Goal: Transaction & Acquisition: Purchase product/service

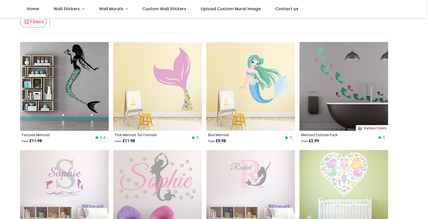
click at [168, 71] on img at bounding box center [157, 86] width 89 height 89
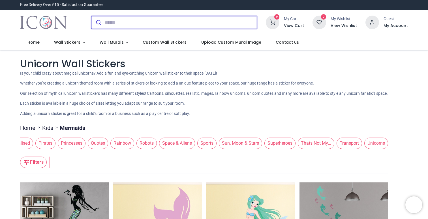
click at [121, 22] on input "search" at bounding box center [181, 22] width 152 height 12
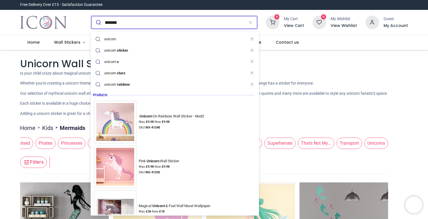
type input "*******"
click at [92, 16] on button "submit" at bounding box center [98, 22] width 13 height 12
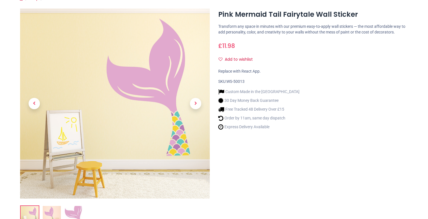
scroll to position [65, 0]
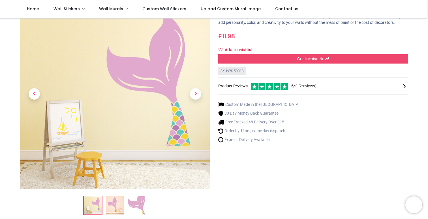
scroll to position [36, 0]
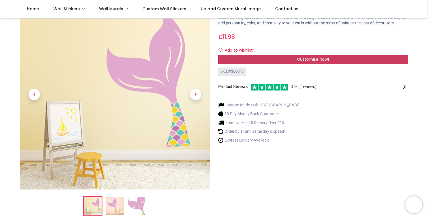
click at [258, 64] on div "Customise Now!" at bounding box center [313, 60] width 190 height 10
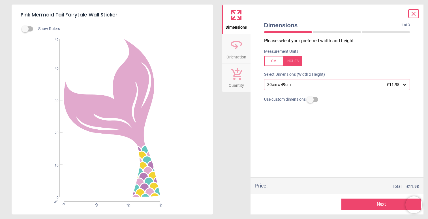
click at [282, 86] on div "30cm x 49cm £11.98" at bounding box center [334, 84] width 135 height 5
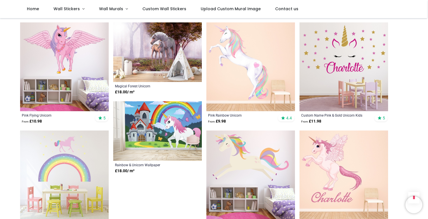
scroll to position [573, 0]
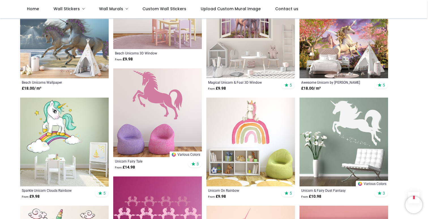
scroll to position [902, 0]
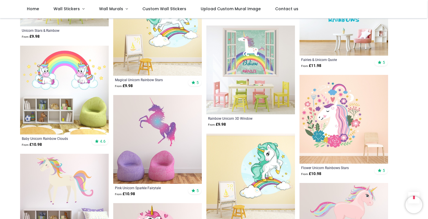
scroll to position [1838, 0]
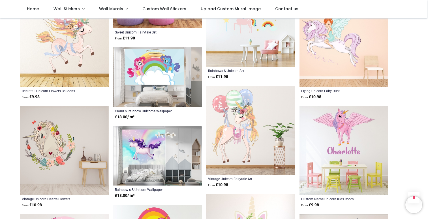
scroll to position [2510, 0]
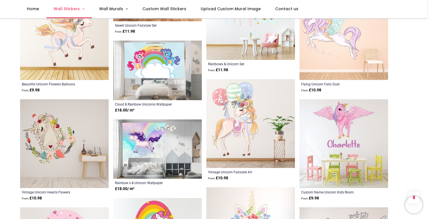
click at [79, 10] on span "Wall Stickers" at bounding box center [67, 9] width 27 height 6
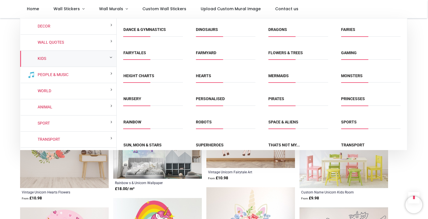
scroll to position [49, 0]
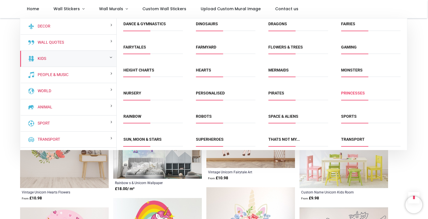
click at [351, 92] on link "Princesses" at bounding box center [353, 93] width 24 height 5
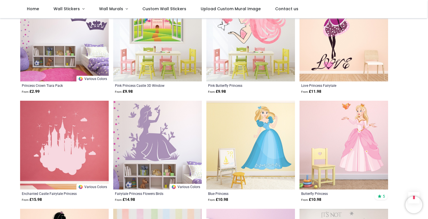
scroll to position [360, 0]
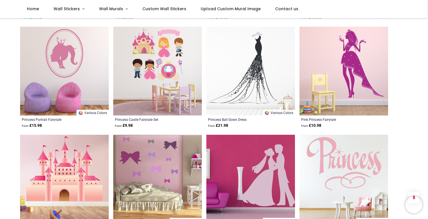
scroll to position [1612, 0]
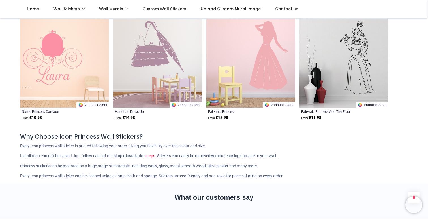
scroll to position [2698, 0]
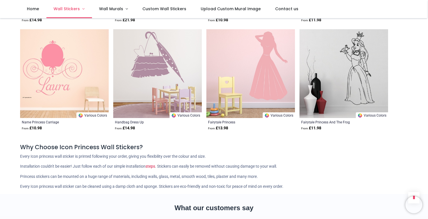
click at [77, 9] on span "Wall Stickers" at bounding box center [67, 9] width 26 height 6
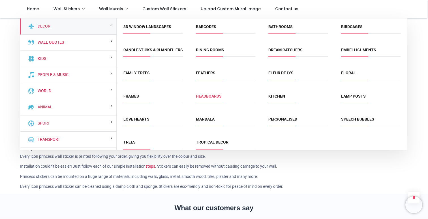
scroll to position [13, 0]
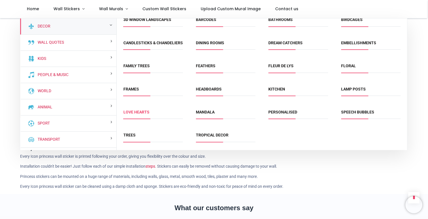
click at [145, 112] on link "Love Hearts" at bounding box center [137, 112] width 26 height 5
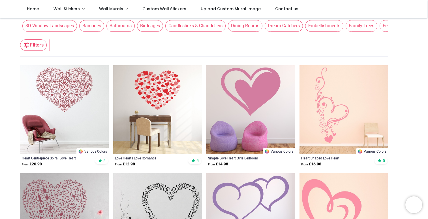
scroll to position [72, 0]
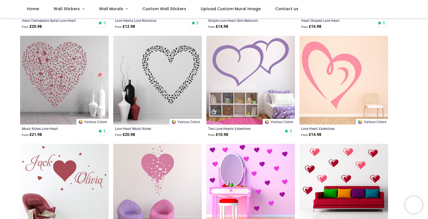
scroll to position [218, 0]
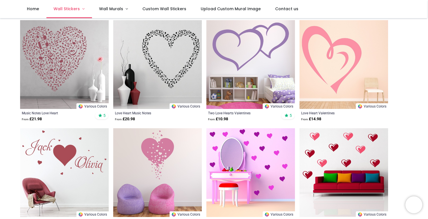
click at [81, 10] on link "Wall Stickers" at bounding box center [69, 9] width 46 height 18
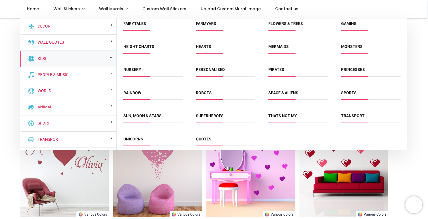
scroll to position [76, 0]
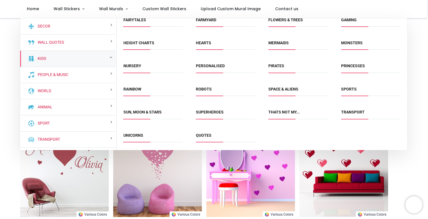
click at [165, 111] on span "Sun, Moon & Stars" at bounding box center [154, 113] width 60 height 9
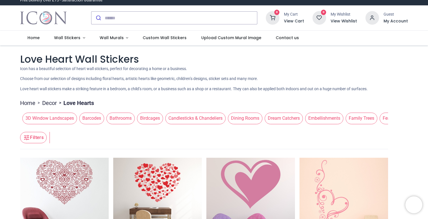
scroll to position [0, 0]
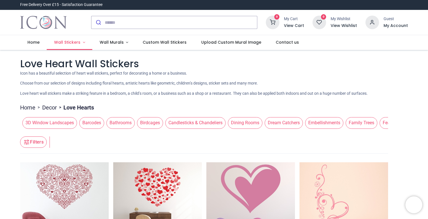
click at [78, 43] on span "Wall Stickers" at bounding box center [67, 42] width 26 height 6
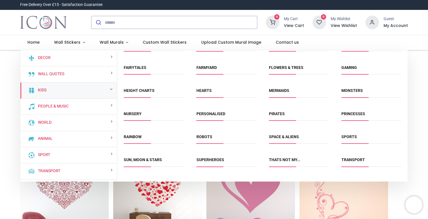
scroll to position [64, 0]
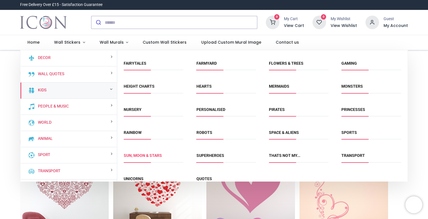
click at [154, 157] on link "Sun, Moon & Stars" at bounding box center [143, 155] width 38 height 5
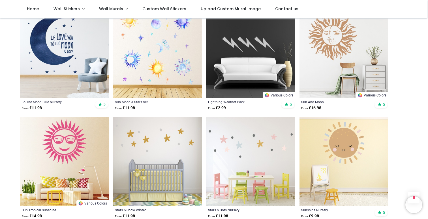
scroll to position [230, 0]
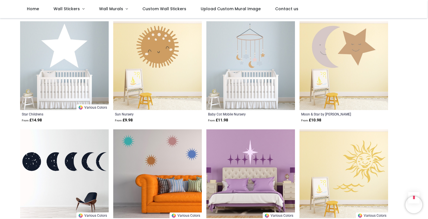
scroll to position [290, 0]
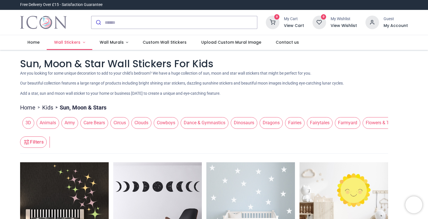
click at [75, 43] on span "Wall Stickers" at bounding box center [67, 42] width 26 height 6
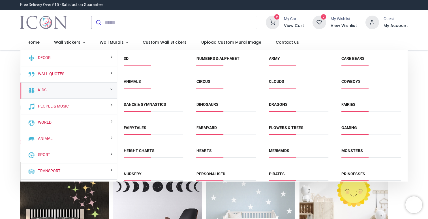
click at [100, 92] on div "Kids" at bounding box center [68, 90] width 97 height 16
click at [152, 84] on span "Animals" at bounding box center [154, 83] width 60 height 9
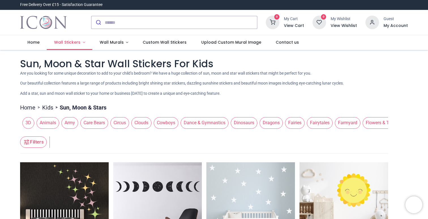
click at [70, 42] on span "Wall Stickers" at bounding box center [67, 42] width 26 height 6
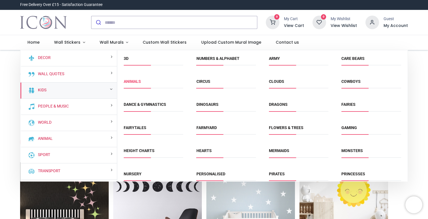
click at [133, 82] on link "Animals" at bounding box center [132, 81] width 17 height 5
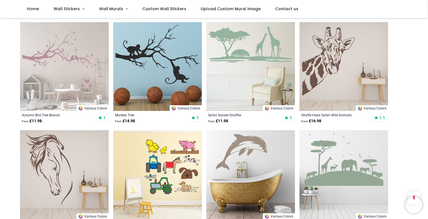
scroll to position [447, 0]
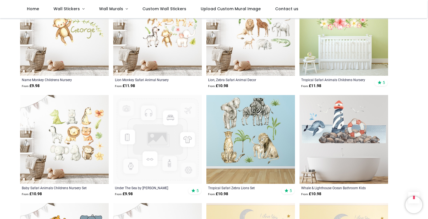
scroll to position [1126, 0]
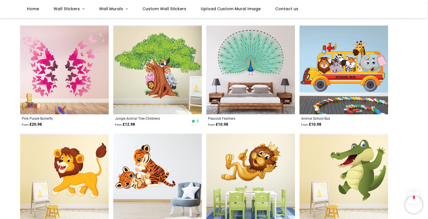
scroll to position [2060, 0]
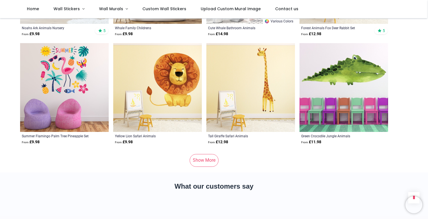
scroll to position [3795, 0]
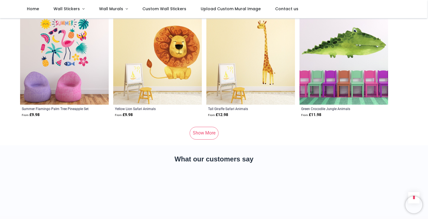
click at [206, 127] on link "Show More" at bounding box center [204, 133] width 29 height 12
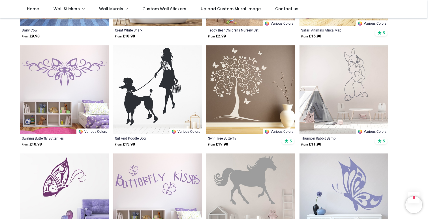
scroll to position [5066, 0]
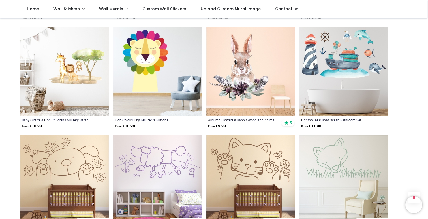
scroll to position [5315, 0]
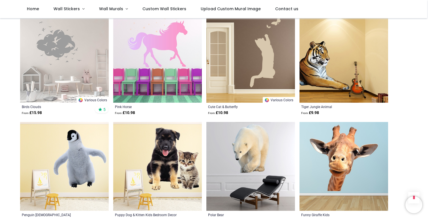
scroll to position [7036, 0]
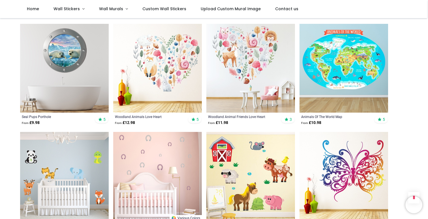
scroll to position [79, 0]
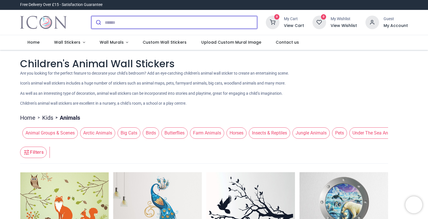
click at [151, 21] on input "search" at bounding box center [181, 22] width 152 height 12
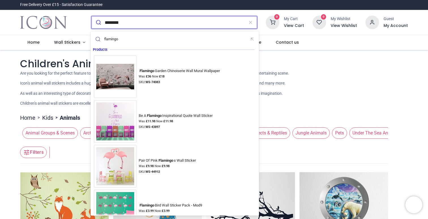
type input "********"
click at [92, 16] on button "submit" at bounding box center [98, 22] width 13 height 12
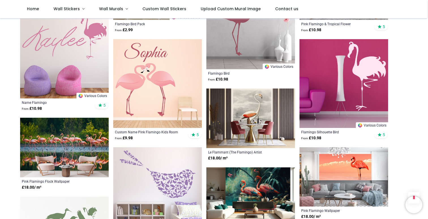
scroll to position [479, 0]
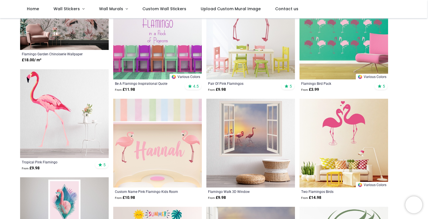
scroll to position [95, 0]
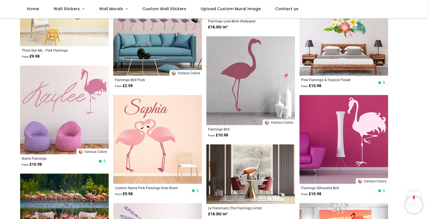
scroll to position [429, 0]
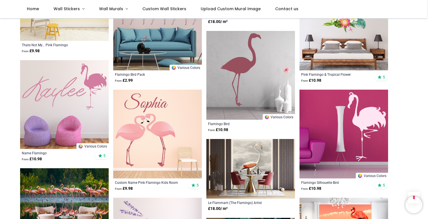
click at [365, 129] on img at bounding box center [344, 134] width 89 height 89
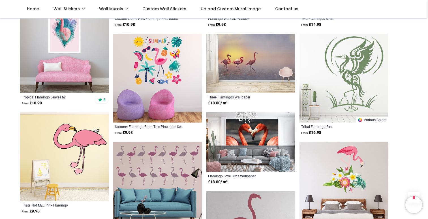
scroll to position [0, 0]
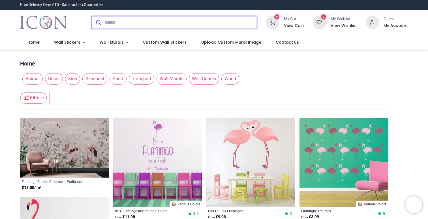
click at [145, 20] on input "search" at bounding box center [181, 22] width 152 height 12
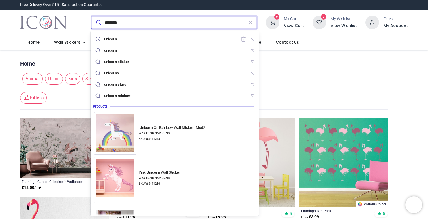
type input "*******"
click at [92, 16] on button "submit" at bounding box center [98, 22] width 13 height 12
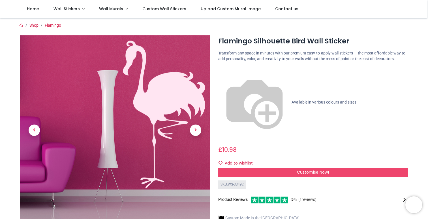
scroll to position [4, 0]
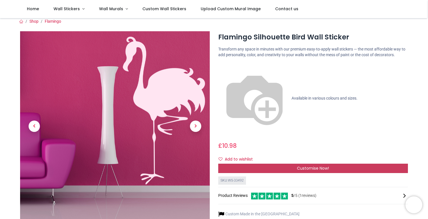
click at [272, 163] on div "Customise Now!" at bounding box center [313, 168] width 190 height 10
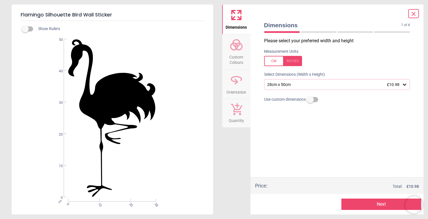
click at [295, 86] on div "28cm x 50cm £10.98" at bounding box center [334, 84] width 135 height 5
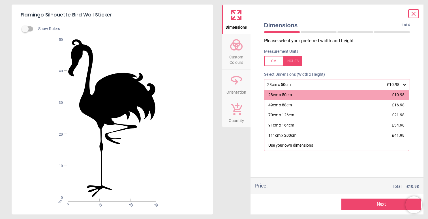
click at [295, 86] on div "28cm x 50cm £10.98" at bounding box center [334, 84] width 135 height 5
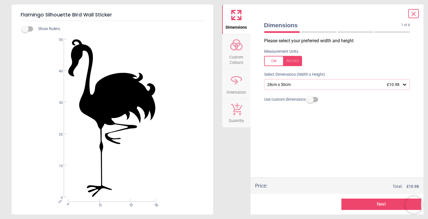
click at [237, 49] on circle at bounding box center [238, 46] width 7 height 7
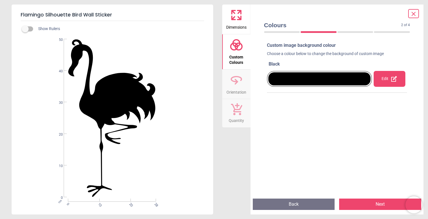
click at [338, 82] on div at bounding box center [320, 78] width 103 height 13
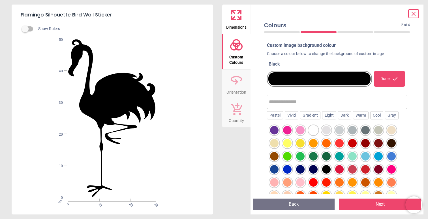
click at [301, 129] on div at bounding box center [300, 130] width 9 height 9
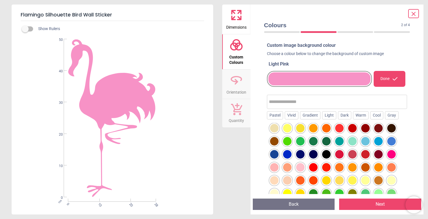
scroll to position [16, 0]
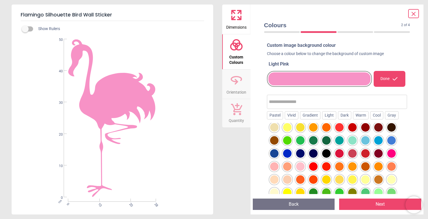
click at [301, 167] on div at bounding box center [300, 166] width 9 height 9
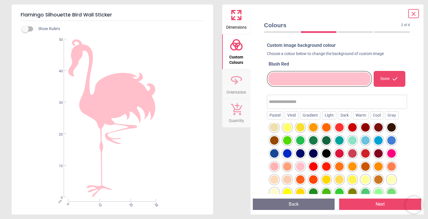
scroll to position [0, 0]
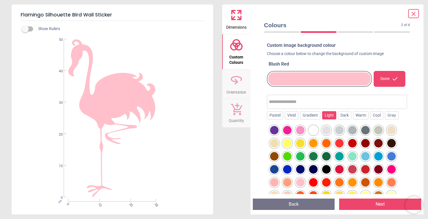
click at [330, 115] on div "Light" at bounding box center [329, 115] width 14 height 9
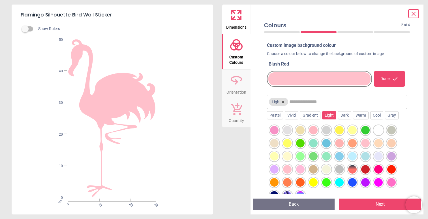
click at [310, 102] on input "text" at bounding box center [348, 101] width 116 height 11
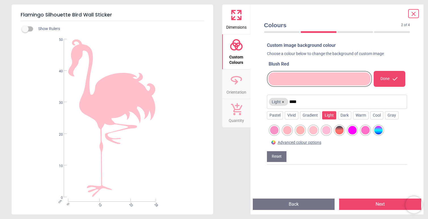
type input "****"
click at [324, 129] on div at bounding box center [326, 130] width 9 height 9
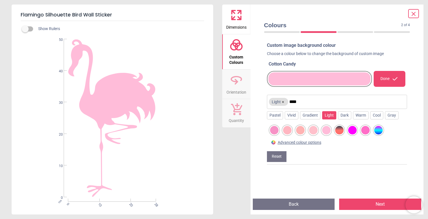
click at [314, 132] on div at bounding box center [313, 130] width 9 height 9
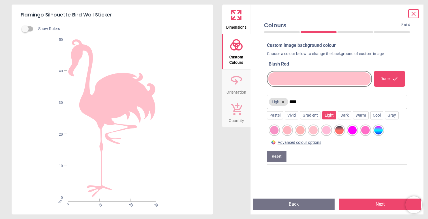
click at [288, 131] on div at bounding box center [287, 130] width 9 height 9
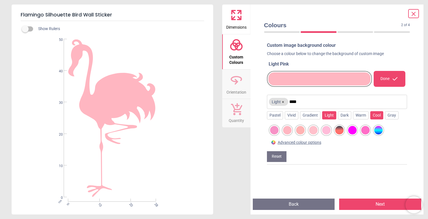
click at [379, 115] on div "Cool" at bounding box center [377, 115] width 13 height 9
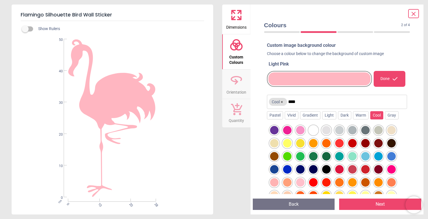
click at [301, 181] on div at bounding box center [300, 182] width 9 height 9
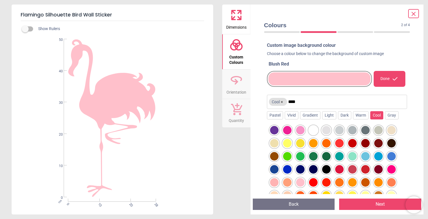
click at [313, 127] on div at bounding box center [313, 130] width 9 height 9
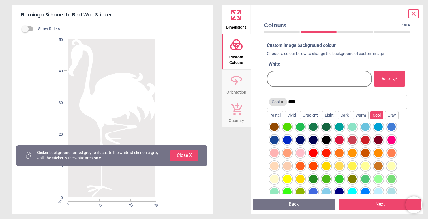
scroll to position [30, 0]
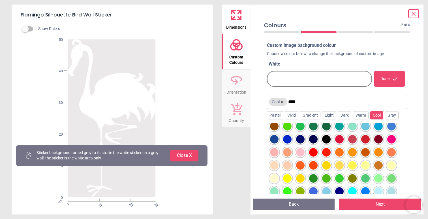
click at [300, 154] on div at bounding box center [300, 152] width 9 height 9
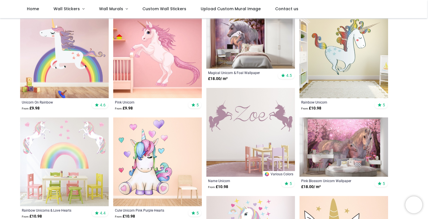
scroll to position [84, 0]
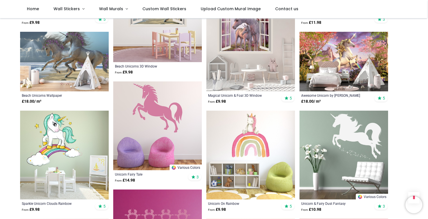
scroll to position [896, 0]
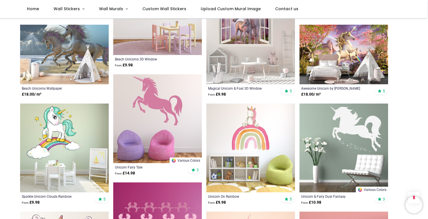
click at [348, 137] on img at bounding box center [344, 147] width 89 height 89
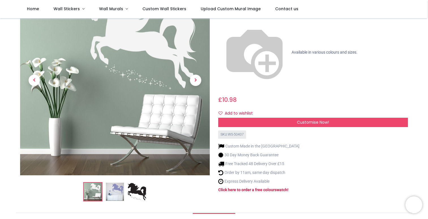
scroll to position [48, 0]
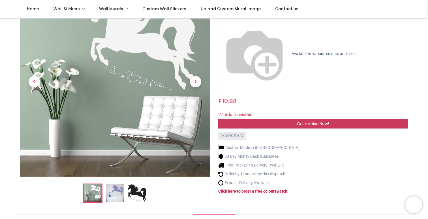
click at [274, 119] on div "Customise Now!" at bounding box center [313, 124] width 190 height 10
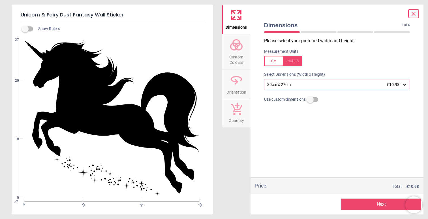
click at [313, 87] on div "30cm x 27cm £10.98" at bounding box center [334, 84] width 135 height 5
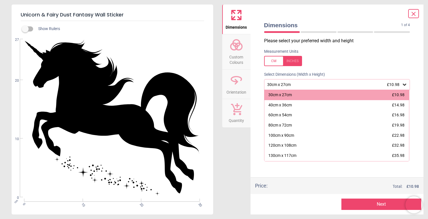
click at [313, 87] on div "30cm x 27cm £10.98" at bounding box center [334, 84] width 135 height 5
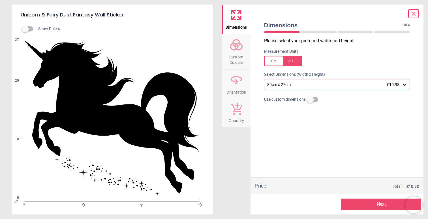
click at [232, 51] on icon at bounding box center [237, 45] width 14 height 14
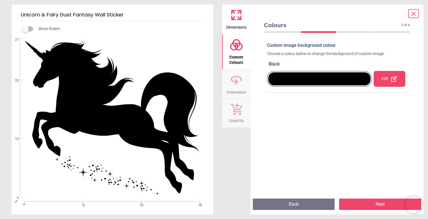
click at [386, 76] on div "Edit" at bounding box center [389, 79] width 31 height 16
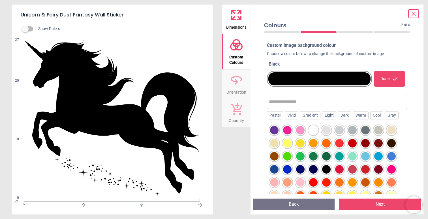
click at [315, 129] on div at bounding box center [313, 130] width 9 height 9
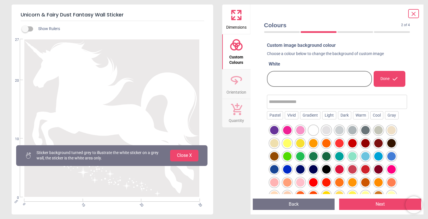
click at [363, 207] on button "Next" at bounding box center [380, 203] width 82 height 11
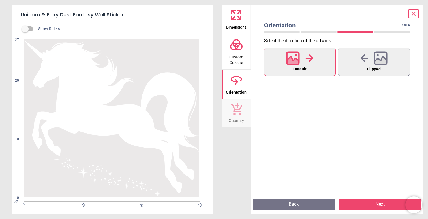
click at [363, 207] on button "Next" at bounding box center [380, 203] width 82 height 11
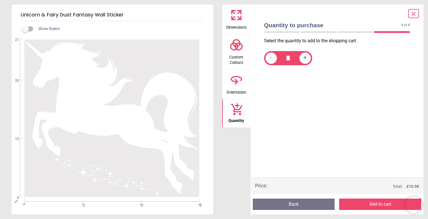
click at [363, 207] on button "Add to cart" at bounding box center [380, 203] width 82 height 11
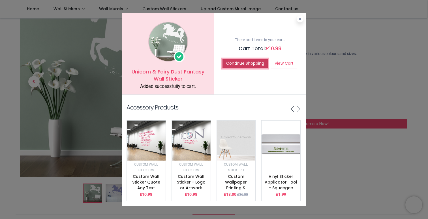
click at [247, 60] on button "Continue Shopping" at bounding box center [245, 64] width 45 height 10
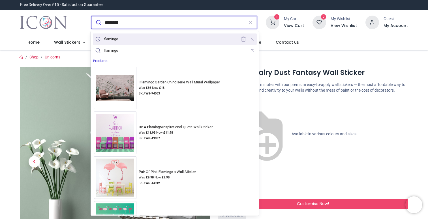
click at [129, 33] on div "flamingo flamingo Products Flamingo Garden Chinoiserie Wall Mural Wallpaper Was…" at bounding box center [175, 123] width 169 height 184
click at [129, 35] on div "flamingo" at bounding box center [175, 39] width 162 height 9
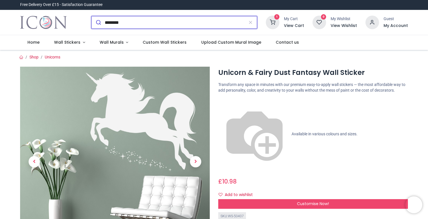
type input "********"
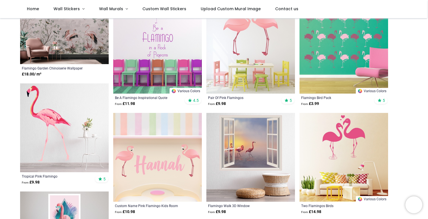
scroll to position [88, 0]
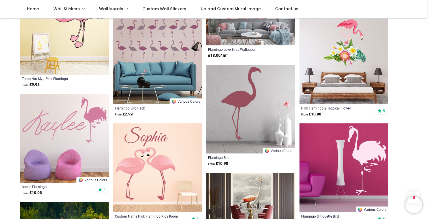
scroll to position [400, 0]
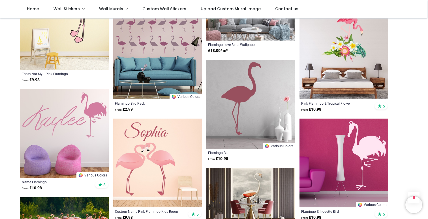
click at [355, 147] on img at bounding box center [344, 162] width 89 height 89
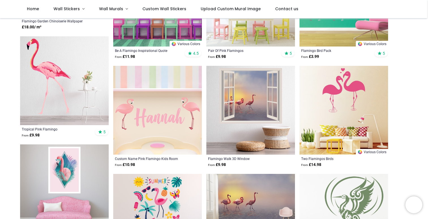
scroll to position [127, 0]
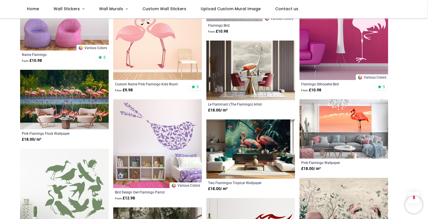
scroll to position [552, 0]
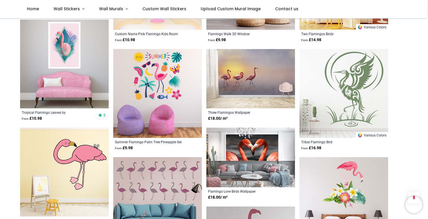
scroll to position [110, 0]
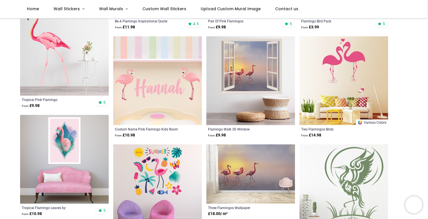
scroll to position [147, 0]
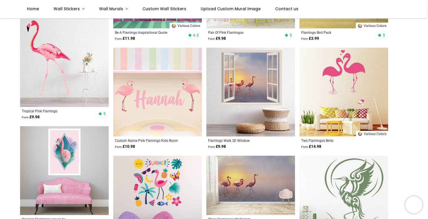
click at [84, 71] on img at bounding box center [64, 62] width 89 height 89
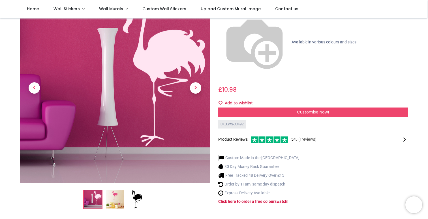
scroll to position [62, 0]
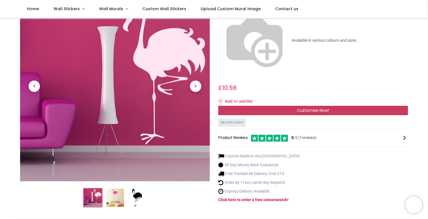
click at [277, 106] on div "Customise Now!" at bounding box center [313, 111] width 190 height 10
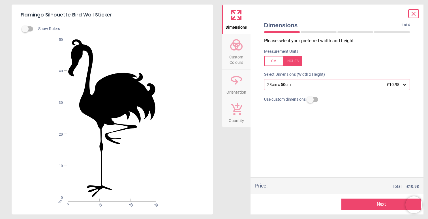
click at [274, 87] on div "28cm x 50cm £10.98" at bounding box center [334, 84] width 135 height 5
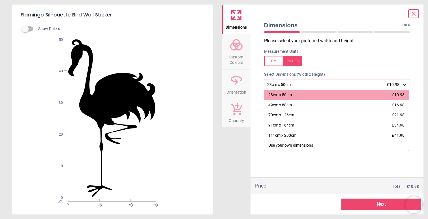
click at [412, 14] on icon at bounding box center [414, 13] width 7 height 7
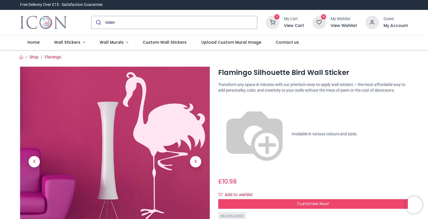
scroll to position [0, 0]
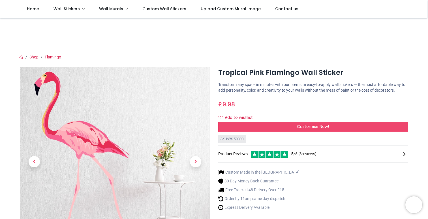
scroll to position [1, 0]
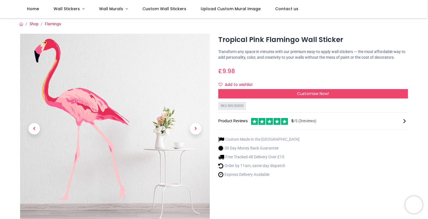
click at [262, 104] on div "Tropical Pink Flamingo Wall Sticker https://www.iconwallstickers.co.uk/tropical…" at bounding box center [313, 144] width 198 height 220
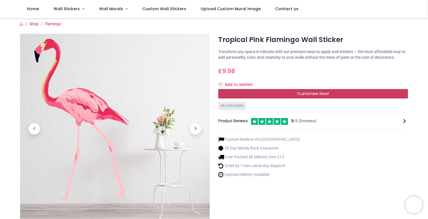
click at [262, 99] on div "Customise Now!" at bounding box center [313, 94] width 190 height 10
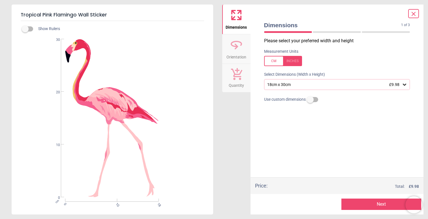
click at [287, 89] on div "18cm x 30cm £9.98" at bounding box center [337, 84] width 146 height 11
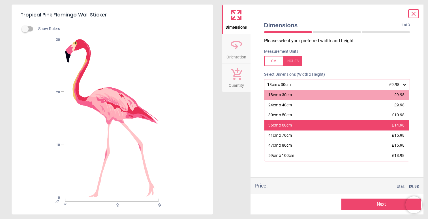
click at [318, 127] on div "36cm x 60cm £14.98" at bounding box center [337, 125] width 145 height 10
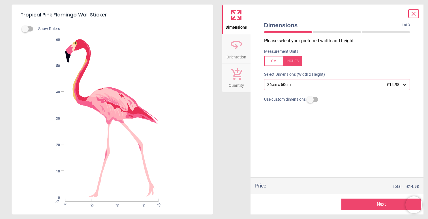
click at [355, 204] on button "Next" at bounding box center [382, 203] width 80 height 11
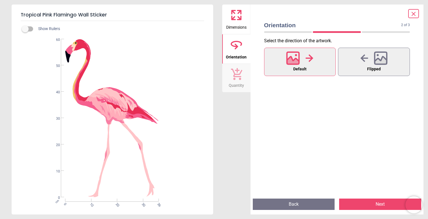
click at [360, 205] on button "Next" at bounding box center [380, 203] width 82 height 11
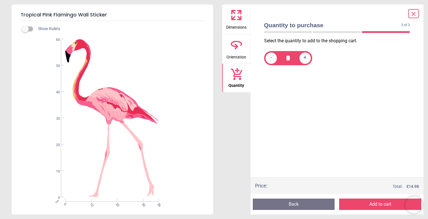
click at [231, 46] on icon at bounding box center [237, 45] width 14 height 14
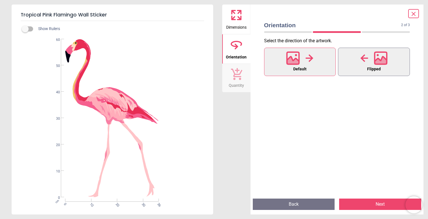
click at [348, 65] on button "Flipped" at bounding box center [374, 62] width 72 height 28
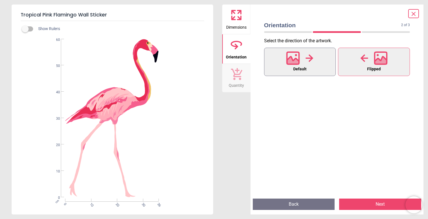
click at [312, 64] on div at bounding box center [299, 58] width 27 height 15
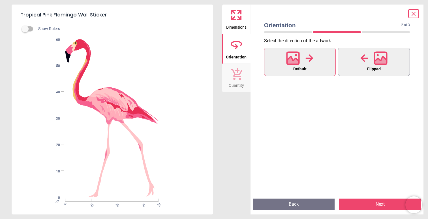
click at [369, 63] on div at bounding box center [374, 58] width 27 height 15
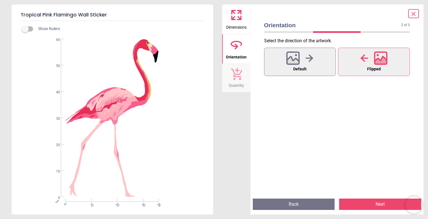
click at [377, 204] on button "Next" at bounding box center [380, 203] width 82 height 11
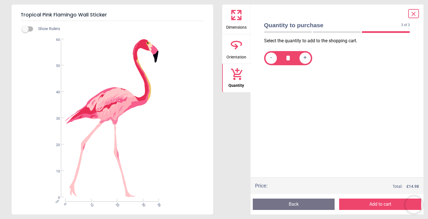
click at [377, 204] on button "Add to cart" at bounding box center [380, 203] width 82 height 11
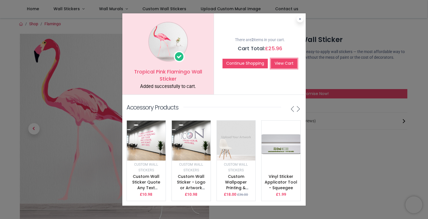
click at [280, 62] on link "View Cart" at bounding box center [284, 64] width 26 height 10
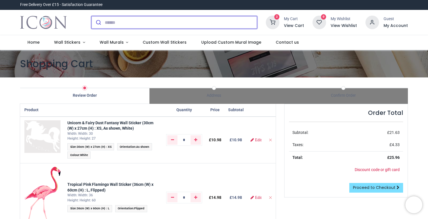
click at [128, 21] on input "search" at bounding box center [181, 22] width 152 height 12
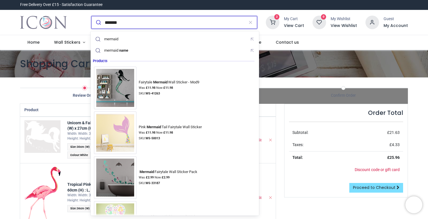
type input "*******"
click at [92, 16] on button "submit" at bounding box center [98, 22] width 13 height 12
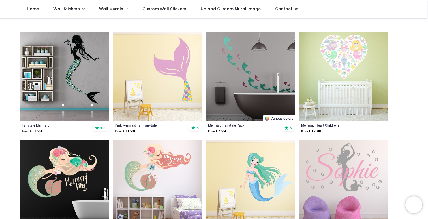
scroll to position [56, 0]
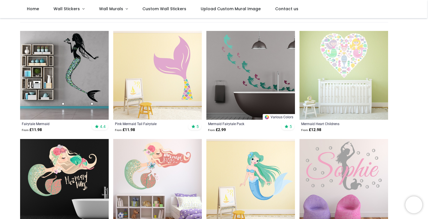
click at [158, 77] on img at bounding box center [157, 75] width 89 height 89
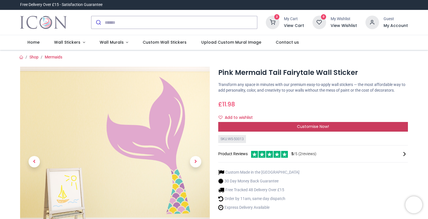
click at [267, 130] on div "Customise Now!" at bounding box center [313, 127] width 190 height 10
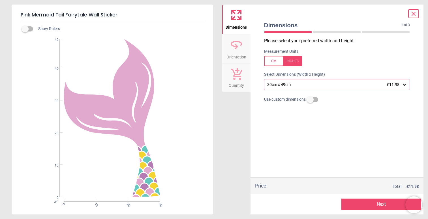
click at [287, 84] on div "30cm x 49cm £11.98" at bounding box center [334, 84] width 135 height 5
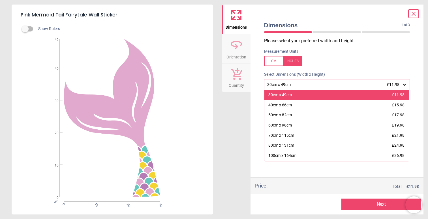
click at [298, 94] on div "30cm x 49cm £11.98" at bounding box center [337, 95] width 145 height 10
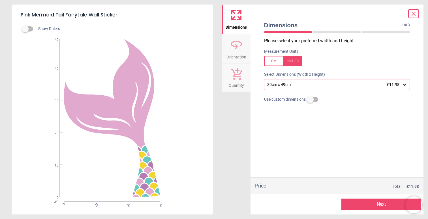
click at [366, 204] on button "Next" at bounding box center [382, 203] width 80 height 11
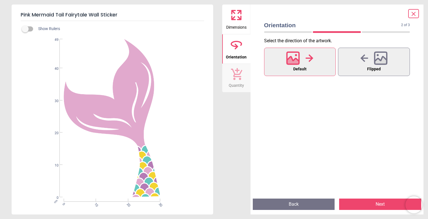
click at [370, 202] on button "Next" at bounding box center [380, 203] width 82 height 11
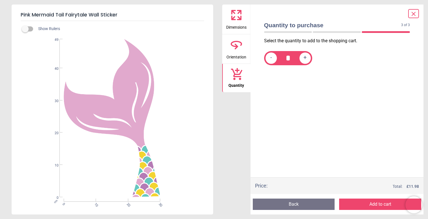
click at [370, 202] on button "Add to cart" at bounding box center [380, 203] width 82 height 11
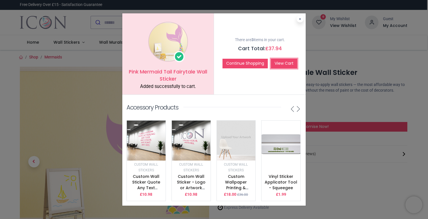
click at [280, 64] on link "View Cart" at bounding box center [284, 64] width 26 height 10
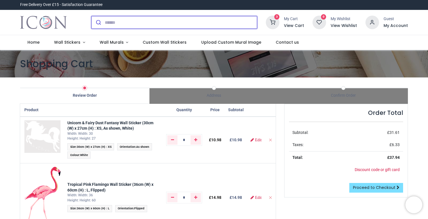
click at [148, 24] on input "search" at bounding box center [181, 22] width 152 height 12
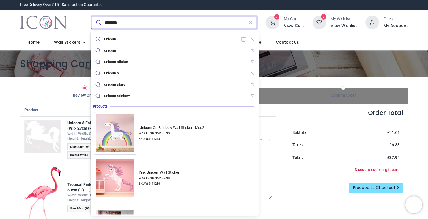
type input "*******"
click at [92, 16] on button "submit" at bounding box center [98, 22] width 13 height 12
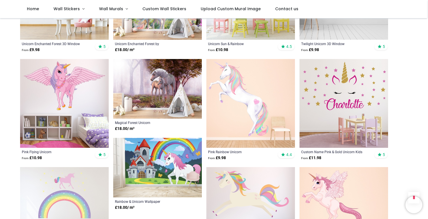
scroll to position [538, 0]
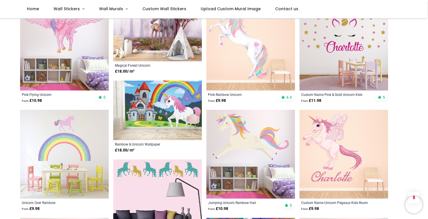
scroll to position [605, 0]
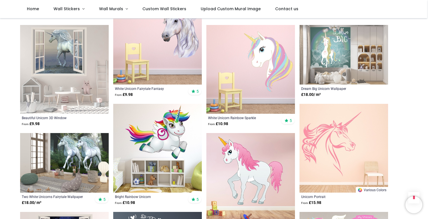
scroll to position [1195, 0]
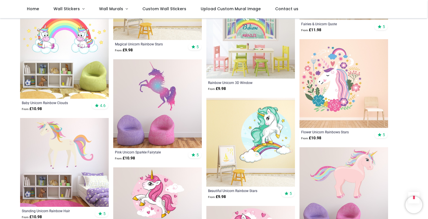
scroll to position [1875, 0]
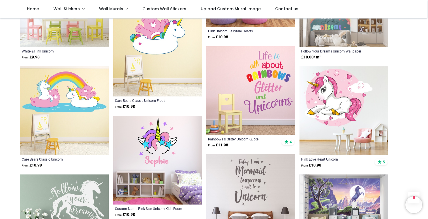
scroll to position [2148, 0]
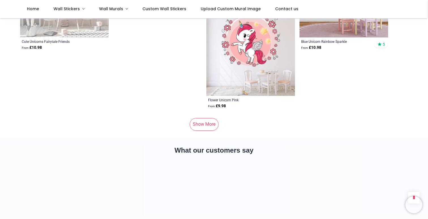
scroll to position [3631, 0]
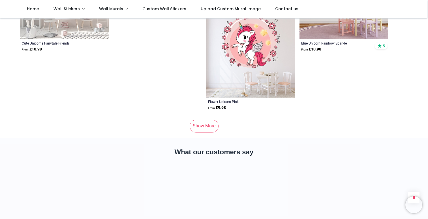
click at [209, 120] on link "Show More" at bounding box center [204, 126] width 29 height 12
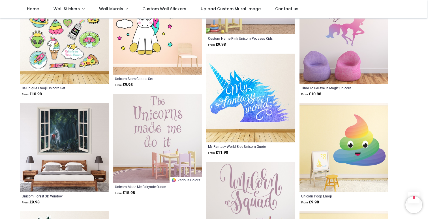
scroll to position [4232, 0]
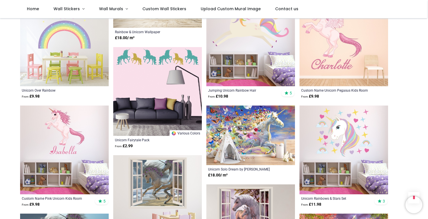
scroll to position [458, 0]
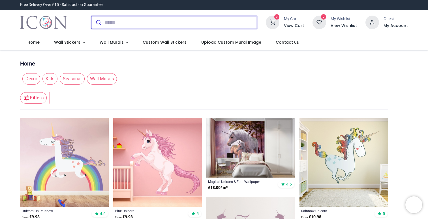
click at [112, 18] on input "search" at bounding box center [181, 22] width 152 height 12
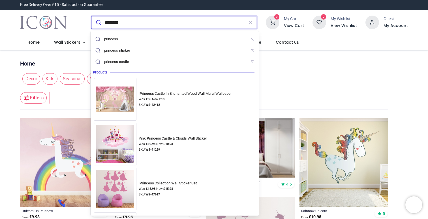
type input "********"
click at [92, 16] on button "submit" at bounding box center [98, 22] width 13 height 12
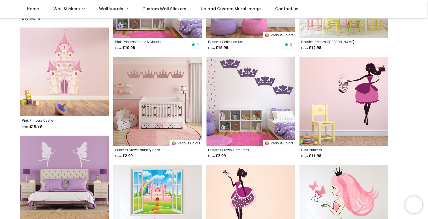
scroll to position [142, 0]
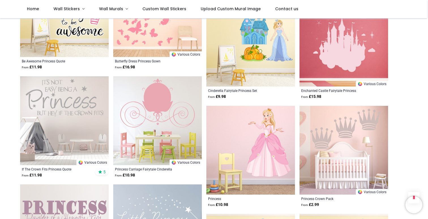
scroll to position [1061, 0]
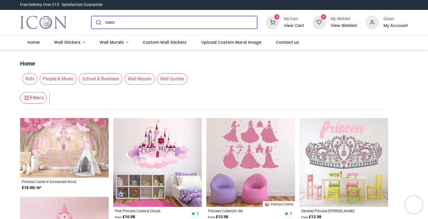
click at [128, 25] on input "search" at bounding box center [181, 22] width 152 height 12
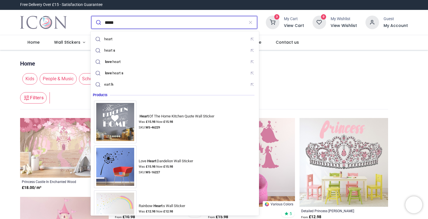
type input "*****"
click at [92, 16] on button "submit" at bounding box center [98, 22] width 13 height 12
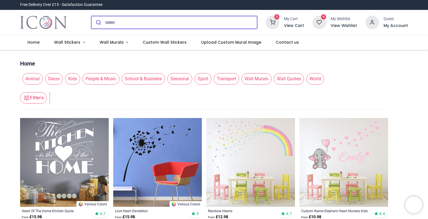
click at [111, 25] on input "search" at bounding box center [181, 22] width 152 height 12
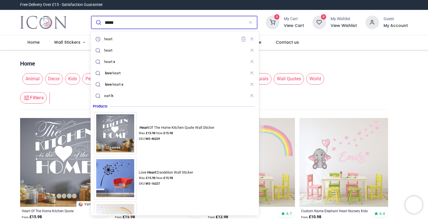
type input "*****"
click at [92, 16] on button "submit" at bounding box center [98, 22] width 13 height 12
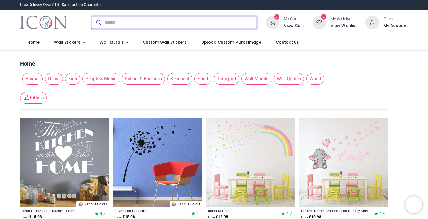
click at [108, 26] on input "search" at bounding box center [181, 22] width 152 height 12
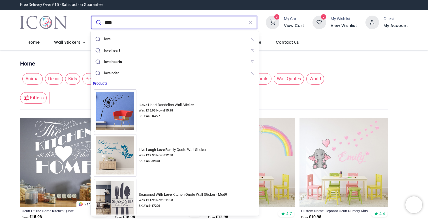
type input "****"
click at [92, 16] on button "submit" at bounding box center [98, 22] width 13 height 12
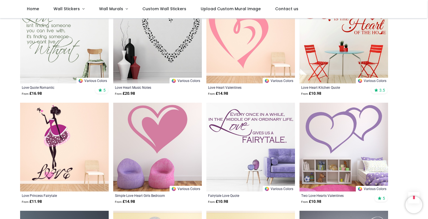
scroll to position [421, 0]
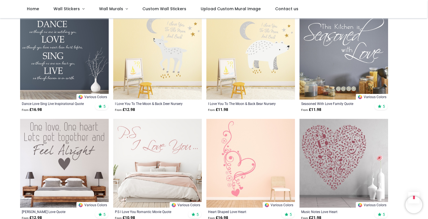
scroll to position [630, 0]
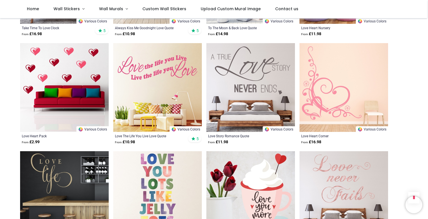
scroll to position [1019, 0]
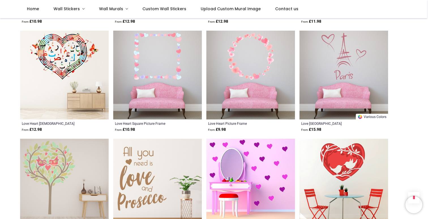
scroll to position [1465, 0]
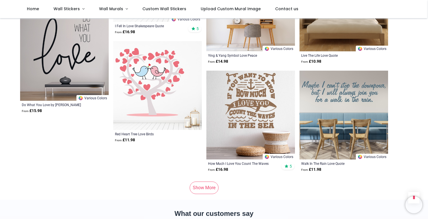
scroll to position [3713, 0]
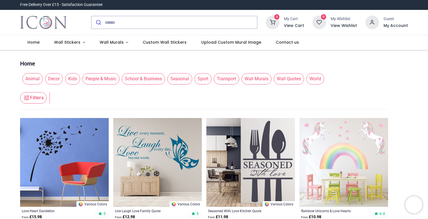
click at [277, 24] on icon at bounding box center [273, 23] width 14 height 14
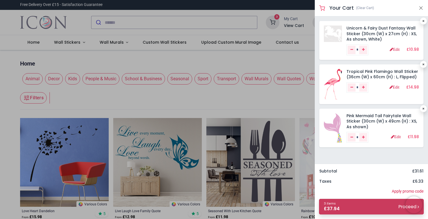
click at [380, 209] on link "3 items £ 37.94 Proceed" at bounding box center [371, 207] width 105 height 16
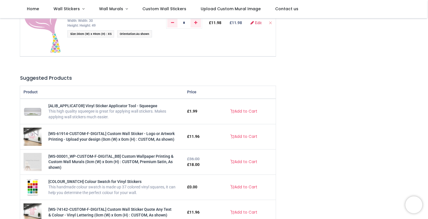
scroll to position [207, 0]
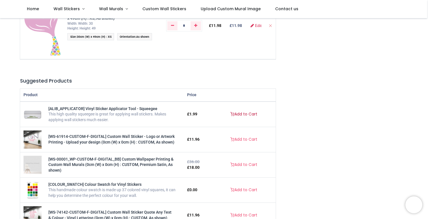
click at [239, 113] on link "Add to Cart" at bounding box center [244, 114] width 34 height 10
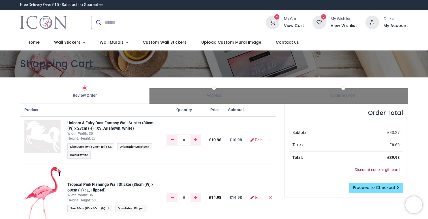
scroll to position [3, 0]
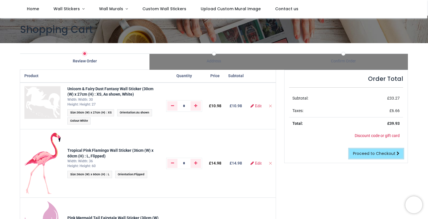
click at [364, 153] on span "Proceed to Checkout" at bounding box center [374, 153] width 43 height 6
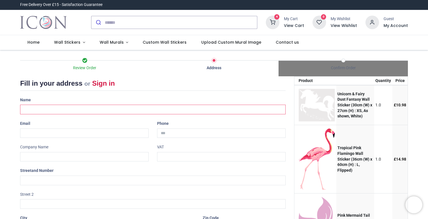
click at [119, 108] on input "text" at bounding box center [153, 110] width 266 height 10
type input "**********"
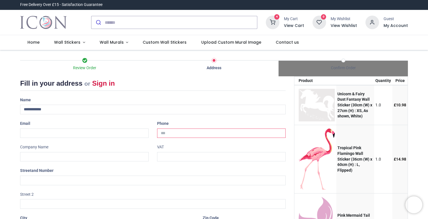
type input "**********"
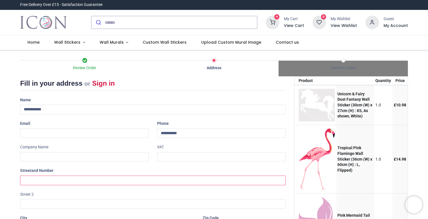
type input "**********"
type input "*********"
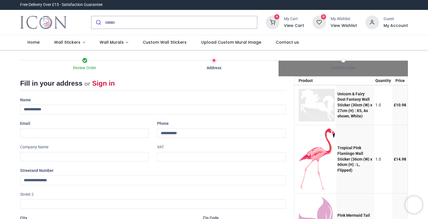
type input "********"
click at [86, 134] on input "email" at bounding box center [84, 133] width 129 height 10
type input "**********"
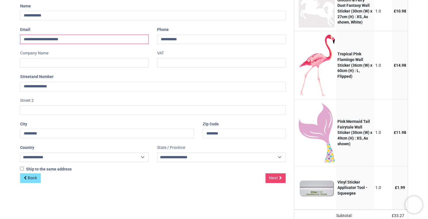
scroll to position [97, 0]
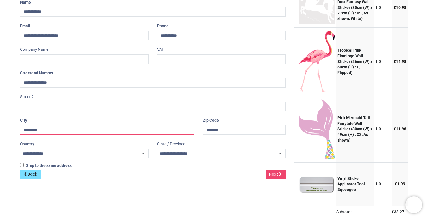
drag, startPoint x: 46, startPoint y: 130, endPoint x: 20, endPoint y: 124, distance: 27.1
click at [20, 127] on input "*********" at bounding box center [107, 130] width 174 height 10
type input "*******"
click at [178, 169] on div "Ship to the same address ( Your shipping address will be requested later)" at bounding box center [153, 166] width 274 height 7
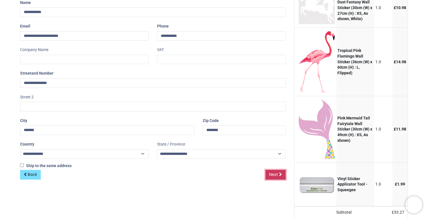
click at [277, 175] on span "Next" at bounding box center [273, 174] width 9 height 6
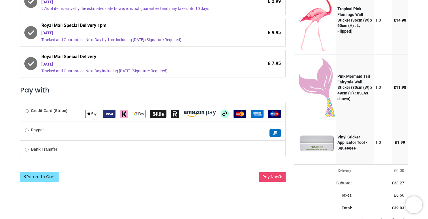
scroll to position [140, 0]
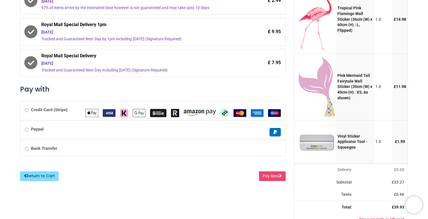
click at [53, 112] on label "Credit Card (Stripe)" at bounding box center [46, 110] width 43 height 6
click at [273, 179] on button "Pay Now" at bounding box center [272, 176] width 27 height 10
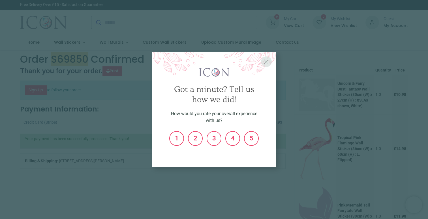
click at [267, 61] on span "X" at bounding box center [266, 61] width 5 height 7
